Goal: Information Seeking & Learning: Check status

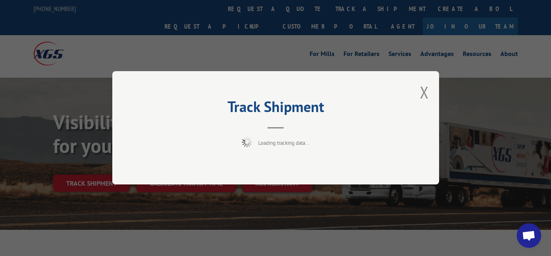
scroll to position [42, 0]
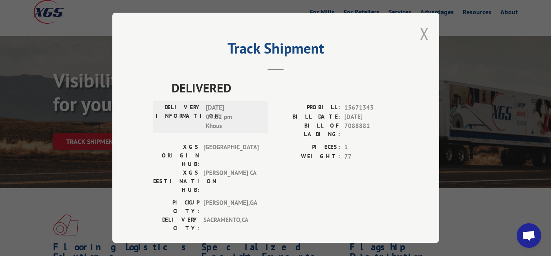
click at [420, 30] on button "Close modal" at bounding box center [424, 34] width 9 height 22
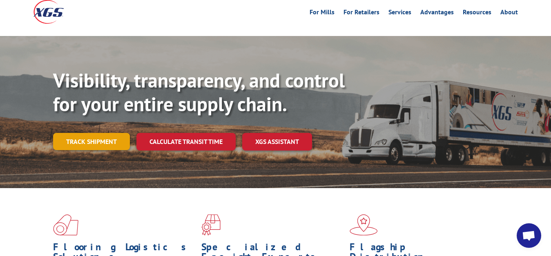
click at [95, 133] on link "Track shipment" at bounding box center [91, 141] width 77 height 17
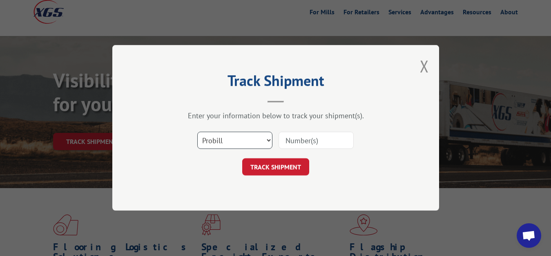
click at [197, 132] on select "Select category... Probill BOL PO" at bounding box center [234, 140] width 75 height 17
select select "bol"
click option "BOL" at bounding box center [0, 0] width 0 height 0
drag, startPoint x: 294, startPoint y: 138, endPoint x: 299, endPoint y: 106, distance: 32.4
click at [294, 137] on input at bounding box center [315, 140] width 75 height 17
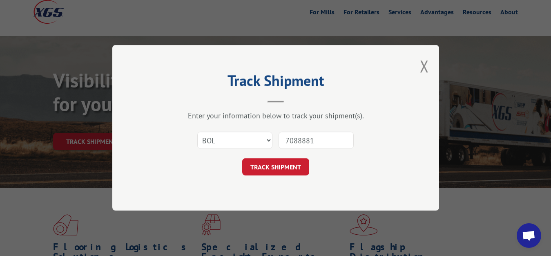
type input "7088881"
click button "TRACK SHIPMENT" at bounding box center [275, 166] width 67 height 17
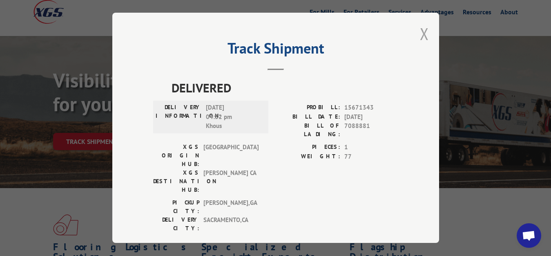
click at [420, 32] on button "Close modal" at bounding box center [424, 34] width 9 height 22
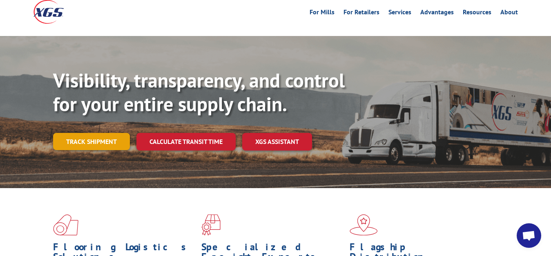
click at [96, 133] on link "Track shipment" at bounding box center [91, 141] width 77 height 17
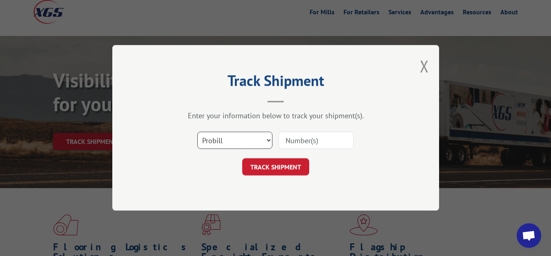
click at [197, 132] on select "Select category... Probill BOL PO" at bounding box center [234, 140] width 75 height 17
select select "bol"
click option "BOL" at bounding box center [0, 0] width 0 height 0
click at [298, 140] on input at bounding box center [315, 140] width 75 height 17
type input "7088880"
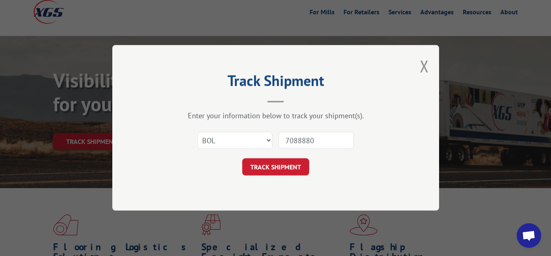
click button "TRACK SHIPMENT" at bounding box center [275, 166] width 67 height 17
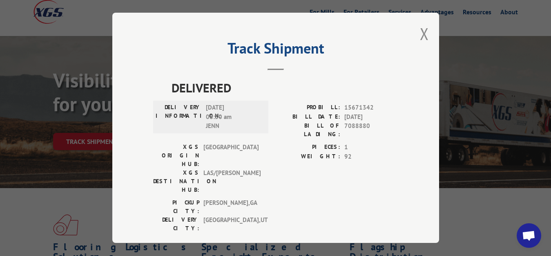
drag, startPoint x: 416, startPoint y: 33, endPoint x: 323, endPoint y: 100, distance: 114.7
click at [420, 35] on button "Close modal" at bounding box center [424, 34] width 9 height 22
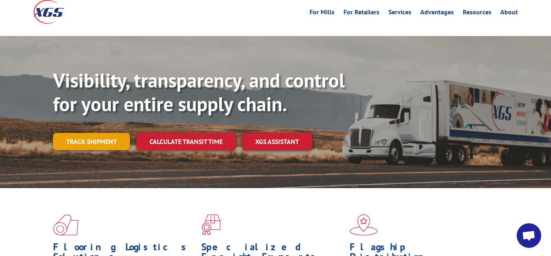
click at [87, 133] on link "Track shipment" at bounding box center [91, 141] width 77 height 17
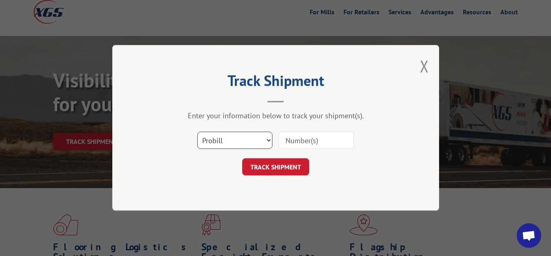
click at [197, 132] on select "Select category... Probill BOL PO" at bounding box center [234, 140] width 75 height 17
select select "bol"
click option "BOL" at bounding box center [0, 0] width 0 height 0
click at [276, 147] on div "Select category... Probill BOL PO" at bounding box center [275, 140] width 245 height 27
drag, startPoint x: 296, startPoint y: 136, endPoint x: 298, endPoint y: 129, distance: 6.3
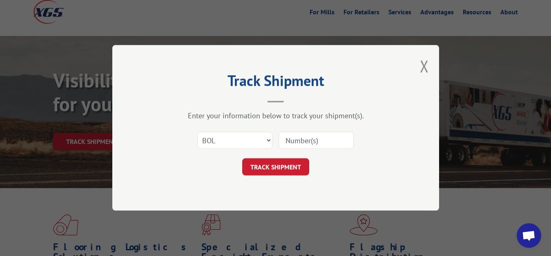
click at [296, 133] on input at bounding box center [315, 140] width 75 height 17
